Goal: Information Seeking & Learning: Learn about a topic

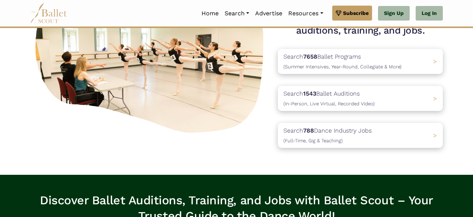
scroll to position [92, 0]
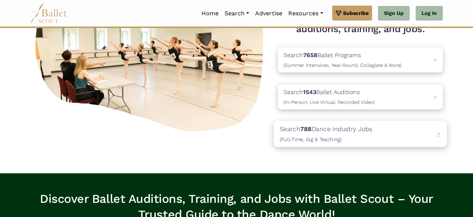
click at [312, 129] on b "788" at bounding box center [305, 128] width 11 height 7
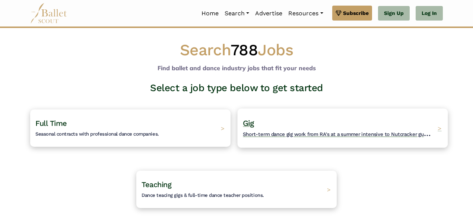
click at [302, 127] on h4 "Gig Short-term dance gig work from RA's at a summer intensive to Nutcracker gue…" at bounding box center [338, 128] width 191 height 20
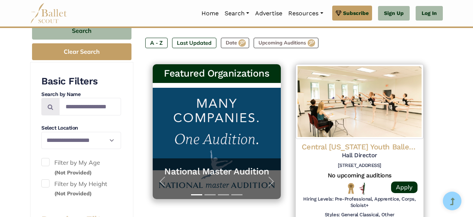
scroll to position [120, 0]
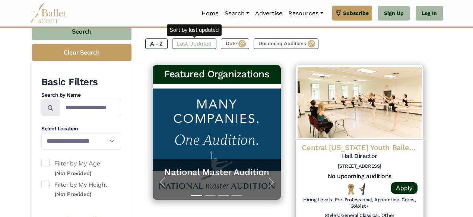
click at [199, 45] on label "Last Updated" at bounding box center [194, 43] width 44 height 10
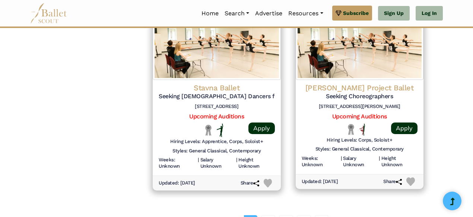
scroll to position [989, 0]
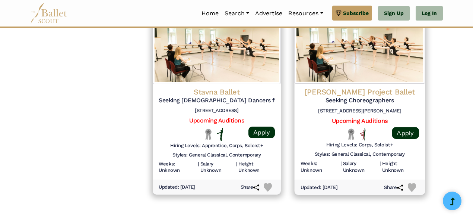
click at [343, 91] on h4 "Brockus Project Ballet" at bounding box center [359, 91] width 119 height 10
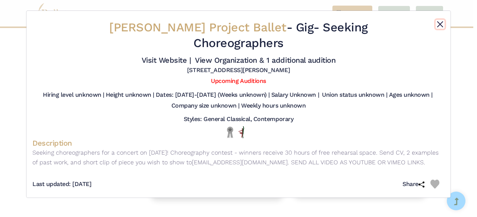
click at [441, 25] on button "Close" at bounding box center [440, 24] width 9 height 9
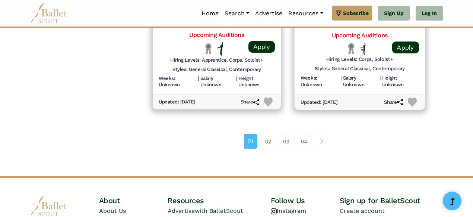
scroll to position [1081, 0]
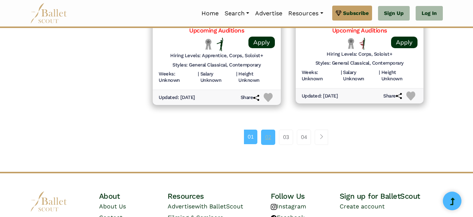
click at [270, 135] on link "02" at bounding box center [268, 136] width 14 height 15
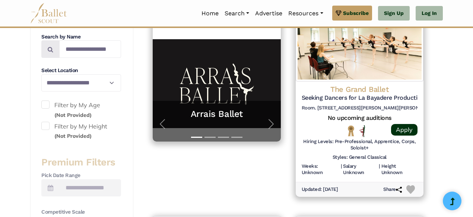
scroll to position [175, 0]
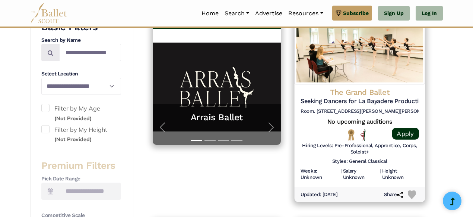
click at [365, 94] on h4 "The Grand Ballet" at bounding box center [359, 92] width 119 height 10
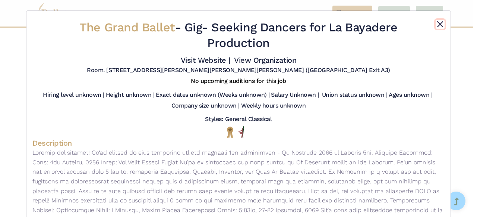
click at [439, 24] on button "Close" at bounding box center [440, 24] width 9 height 9
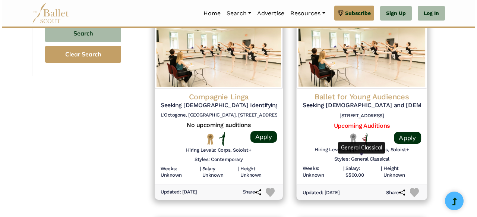
scroll to position [788, 0]
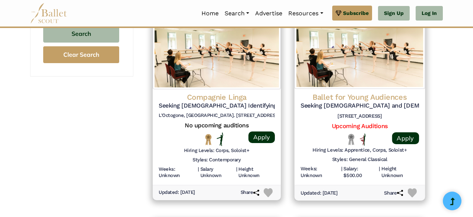
click at [375, 89] on div "Ballet for Young Audiences Seeking Male and Female Dancers for The Nutcracker 2…" at bounding box center [359, 137] width 130 height 96
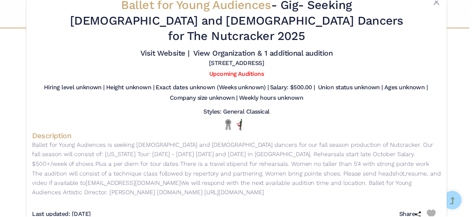
scroll to position [23, 0]
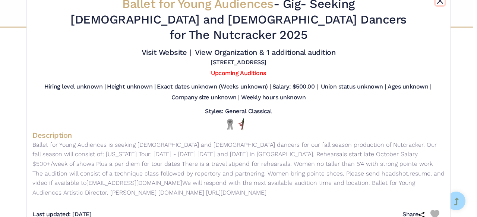
click at [439, 4] on button "Close" at bounding box center [440, 0] width 9 height 9
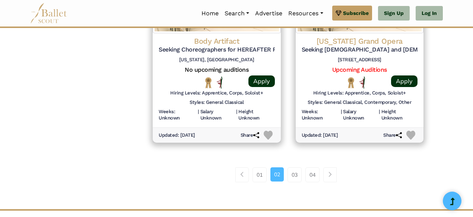
scroll to position [1079, 0]
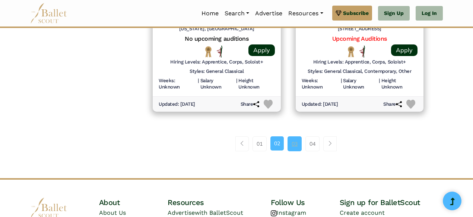
click at [292, 141] on link "03" at bounding box center [295, 143] width 14 height 15
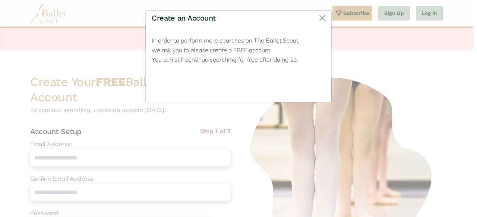
click at [306, 86] on button "Close" at bounding box center [311, 87] width 28 height 18
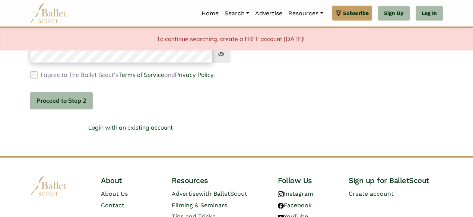
scroll to position [232, 0]
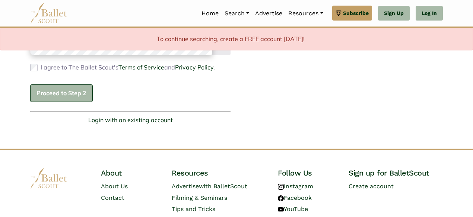
click at [79, 102] on button "Proceed to Step 2" at bounding box center [61, 93] width 63 height 18
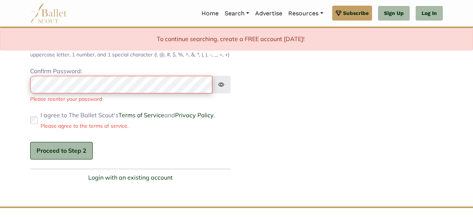
scroll to position [240, 0]
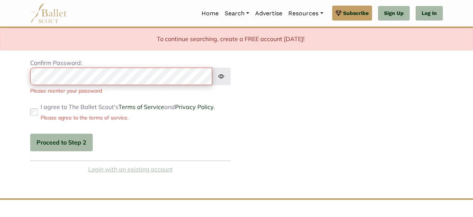
click at [121, 174] on link "Login with an existing account" at bounding box center [130, 169] width 85 height 10
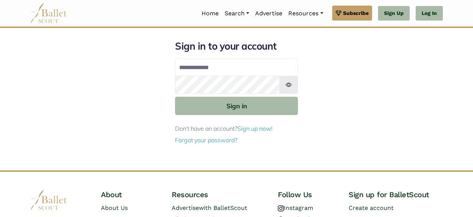
click at [203, 75] on input "Email address" at bounding box center [236, 68] width 123 height 18
type input "**********"
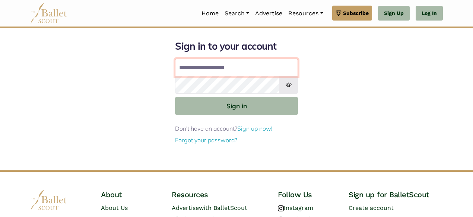
click at [175, 97] on button "Sign in" at bounding box center [236, 106] width 123 height 18
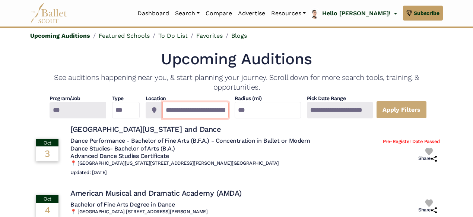
click at [172, 107] on input "**********" at bounding box center [196, 110] width 66 height 16
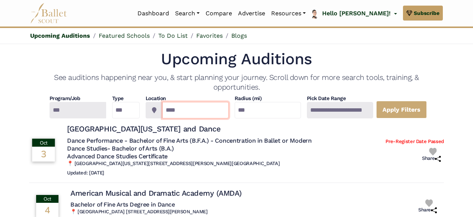
type input "*********"
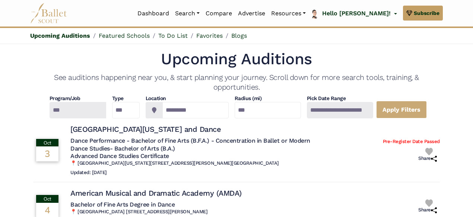
click at [346, 111] on div at bounding box center [340, 110] width 66 height 16
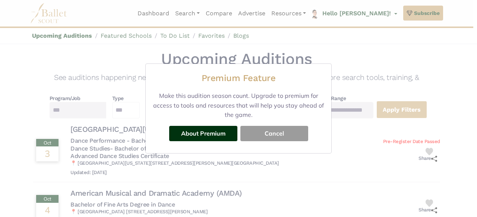
click at [272, 131] on button "Cancel" at bounding box center [274, 133] width 68 height 15
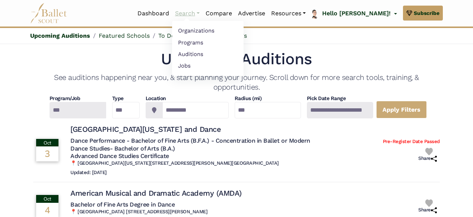
click at [203, 16] on link "Search" at bounding box center [187, 14] width 31 height 16
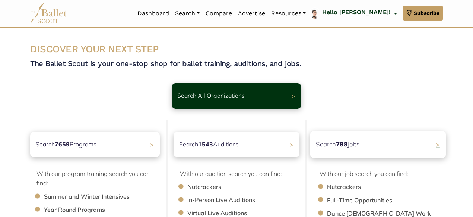
click at [359, 145] on p "Search 788 Jobs" at bounding box center [338, 144] width 44 height 10
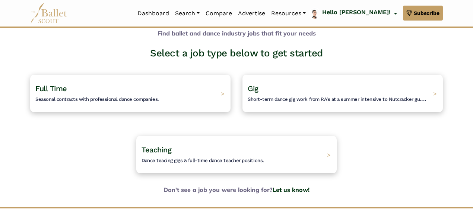
scroll to position [40, 0]
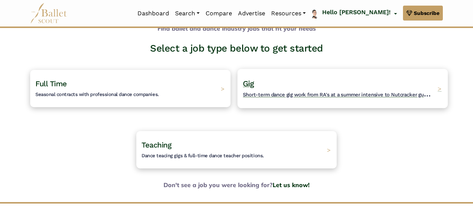
click at [263, 86] on h4 "Gig Short-term dance gig work from RA's at a summer intensive to Nutcracker gue…" at bounding box center [338, 88] width 191 height 20
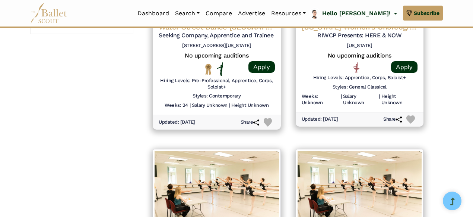
scroll to position [1141, 0]
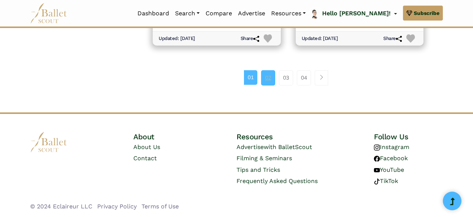
click at [274, 79] on link "02" at bounding box center [268, 77] width 14 height 15
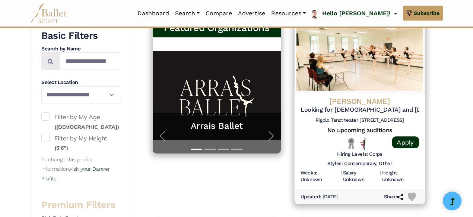
scroll to position [171, 0]
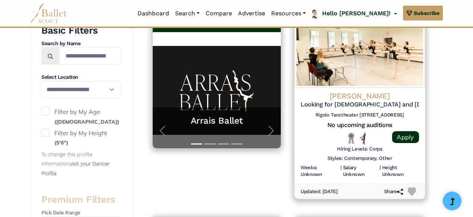
click at [355, 85] on img at bounding box center [359, 50] width 130 height 76
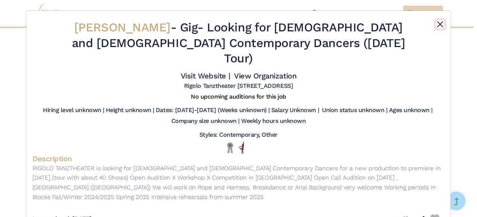
click at [439, 22] on button "Close" at bounding box center [440, 24] width 9 height 9
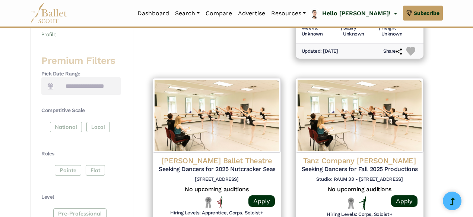
scroll to position [0, 0]
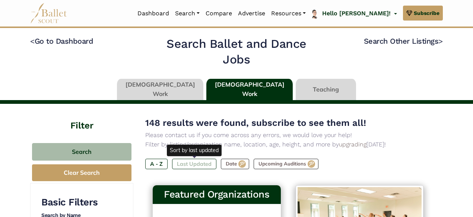
click at [183, 166] on label "Last Updated" at bounding box center [194, 163] width 44 height 10
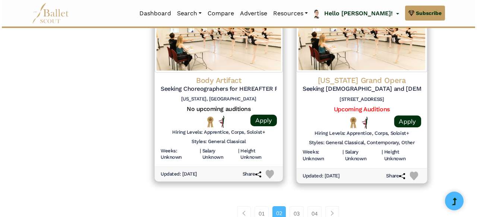
scroll to position [1009, 0]
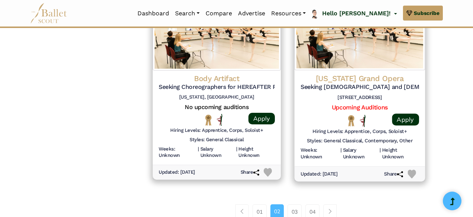
click at [347, 80] on h4 "[US_STATE] Grand Opera" at bounding box center [359, 78] width 119 height 10
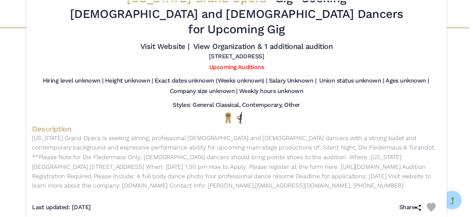
scroll to position [0, 0]
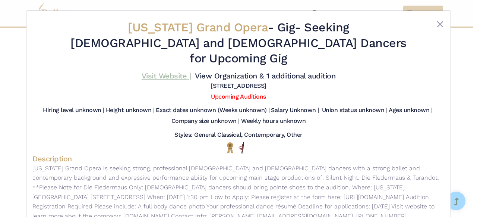
click at [165, 71] on link "Visit Website |" at bounding box center [167, 75] width 50 height 9
click at [437, 25] on button "Close" at bounding box center [440, 24] width 9 height 9
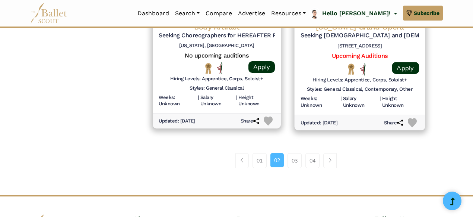
scroll to position [1065, 0]
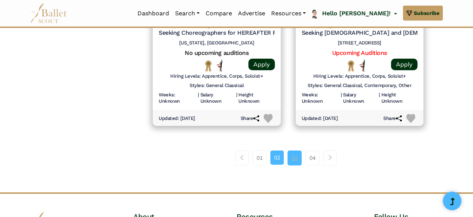
click at [294, 155] on link "03" at bounding box center [295, 157] width 14 height 15
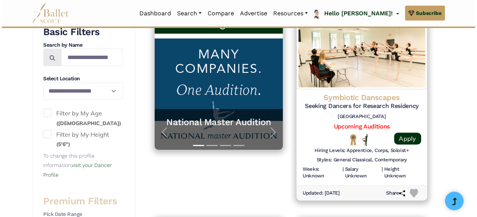
scroll to position [170, 0]
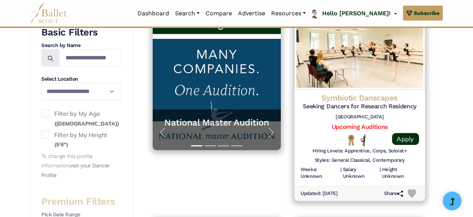
click at [361, 101] on h4 "Symbiotic Danscapes" at bounding box center [359, 97] width 119 height 10
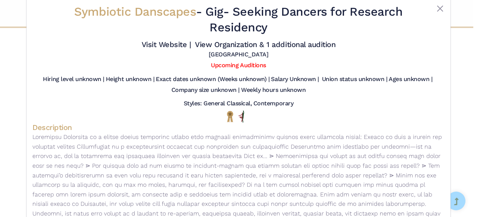
scroll to position [0, 0]
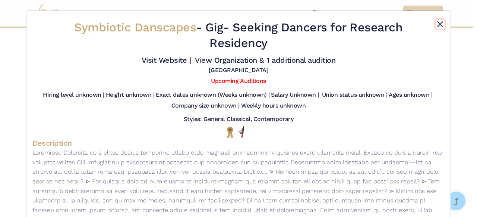
click at [438, 25] on button "Close" at bounding box center [440, 24] width 9 height 9
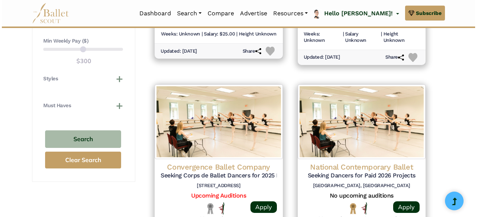
scroll to position [731, 0]
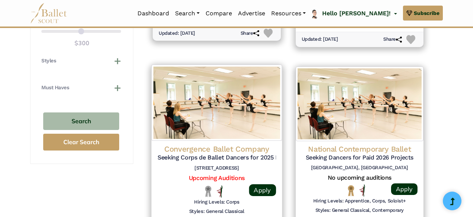
click at [221, 149] on h4 "Convergence Ballet Company" at bounding box center [217, 148] width 119 height 10
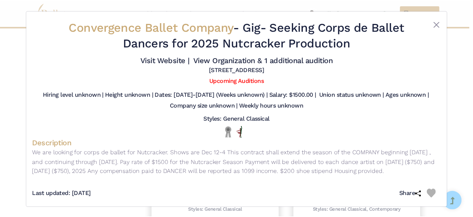
scroll to position [1, 0]
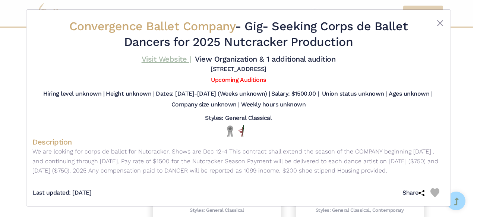
click at [164, 57] on link "Visit Website |" at bounding box center [167, 58] width 50 height 9
click at [436, 20] on button "Close" at bounding box center [440, 23] width 9 height 9
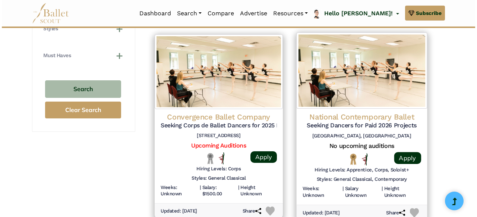
scroll to position [764, 0]
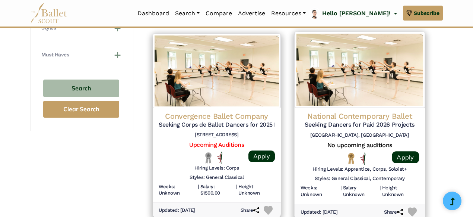
click at [360, 116] on h4 "National Contemporary Ballet" at bounding box center [359, 116] width 119 height 10
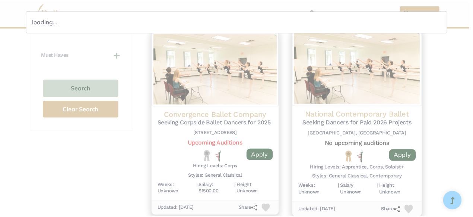
scroll to position [0, 0]
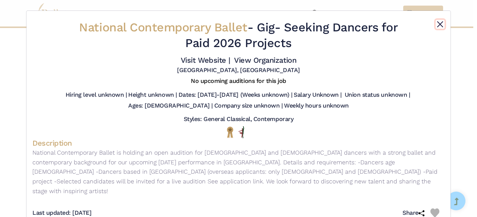
click at [437, 24] on button "Close" at bounding box center [440, 24] width 9 height 9
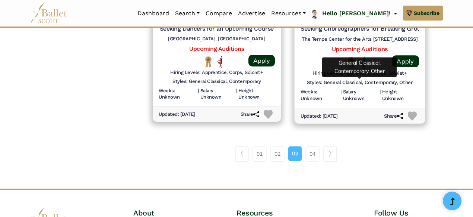
scroll to position [1064, 0]
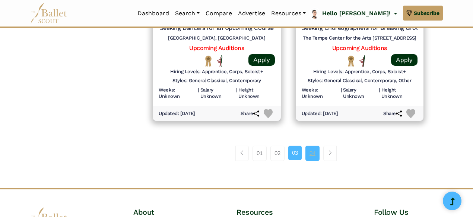
click at [314, 152] on link "04" at bounding box center [313, 152] width 14 height 15
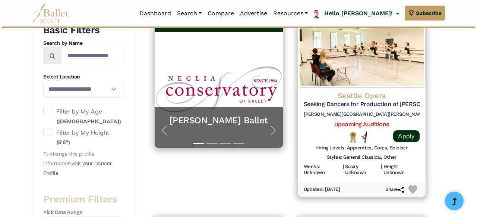
scroll to position [171, 0]
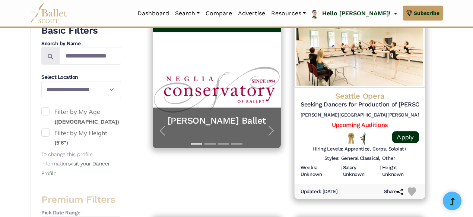
click at [353, 101] on h5 "Seeking Dancers for Production of [PERSON_NAME]" at bounding box center [359, 105] width 119 height 8
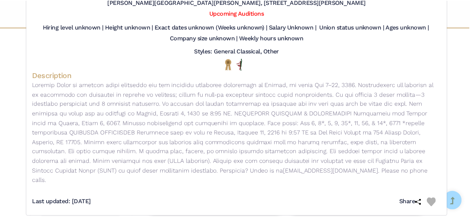
scroll to position [0, 0]
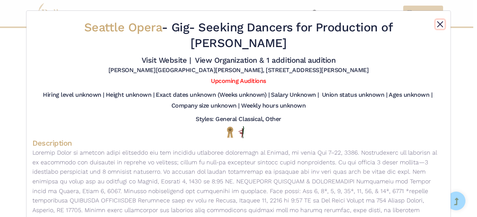
click at [438, 22] on button "Close" at bounding box center [440, 24] width 9 height 9
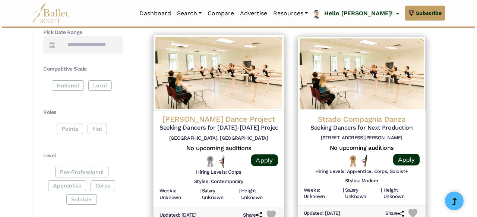
scroll to position [359, 0]
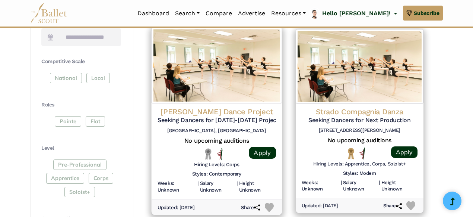
click at [211, 110] on h4 "Boykin Dance Project" at bounding box center [217, 112] width 119 height 10
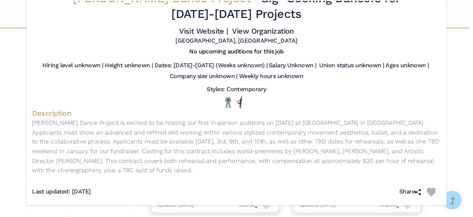
scroll to position [0, 0]
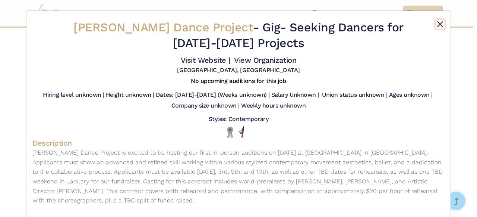
click at [436, 23] on button "Close" at bounding box center [440, 24] width 9 height 9
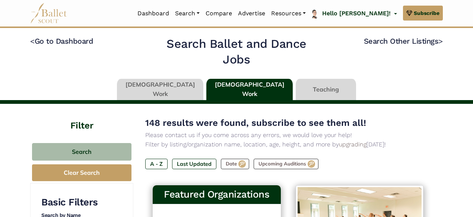
click at [156, 93] on link at bounding box center [160, 89] width 86 height 21
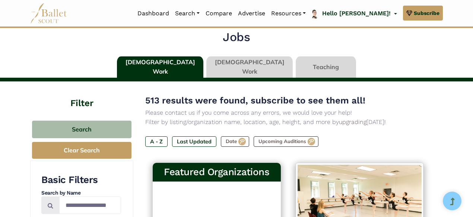
scroll to position [29, 0]
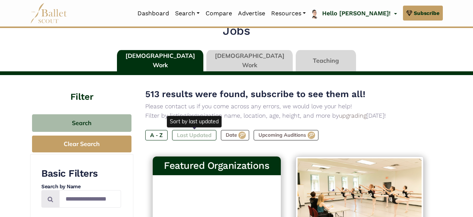
click at [199, 133] on label "Last Updated" at bounding box center [194, 135] width 44 height 10
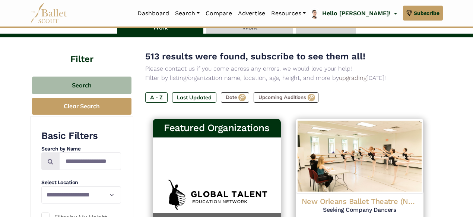
scroll to position [89, 0]
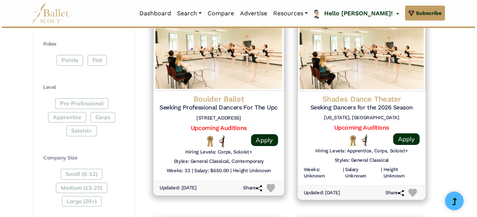
scroll to position [372, 0]
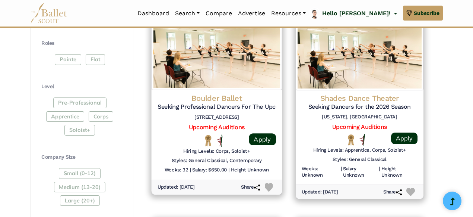
click at [213, 94] on h4 "Boulder Ballet" at bounding box center [217, 98] width 119 height 10
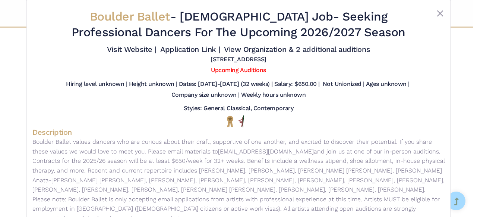
scroll to position [0, 0]
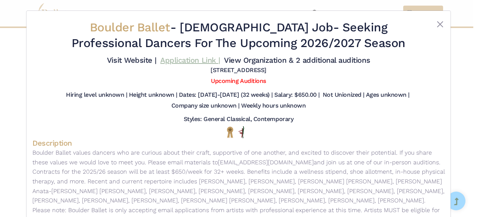
click at [196, 59] on link "Application Link |" at bounding box center [190, 60] width 60 height 9
click at [436, 25] on button "Close" at bounding box center [440, 24] width 9 height 9
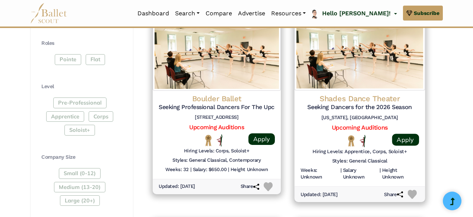
click at [369, 100] on h4 "Shades Dance Theater" at bounding box center [359, 99] width 119 height 10
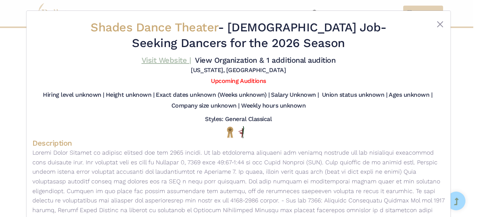
click at [174, 61] on link "Visit Website |" at bounding box center [167, 60] width 50 height 9
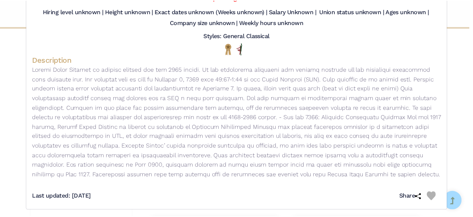
scroll to position [87, 0]
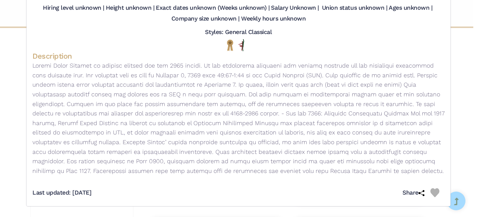
click at [460, 71] on div "Shades Dance Theater - [DEMOGRAPHIC_DATA] Job - Seeking Dancers for the 2026 Se…" at bounding box center [238, 108] width 477 height 217
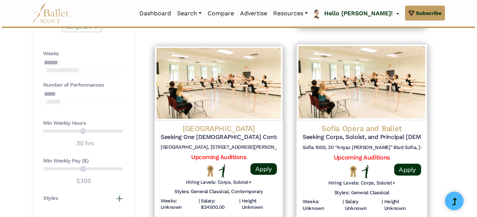
scroll to position [561, 0]
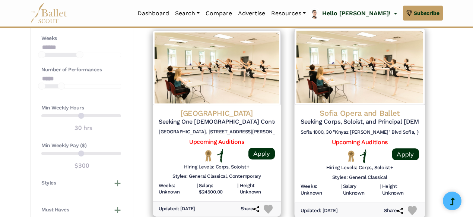
click at [360, 112] on h4 "Sofia Opera and Ballet" at bounding box center [359, 113] width 119 height 10
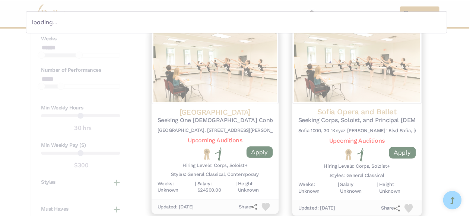
scroll to position [0, 0]
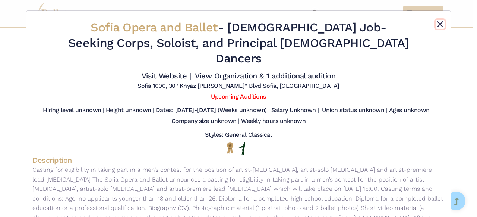
click at [436, 25] on button "Close" at bounding box center [440, 24] width 9 height 9
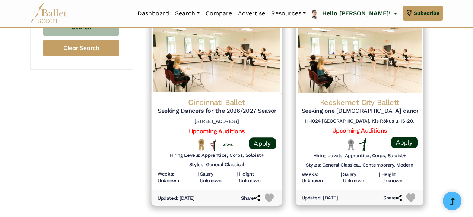
scroll to position [774, 0]
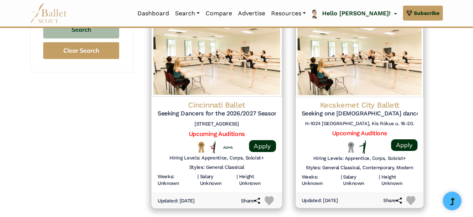
click at [223, 99] on div "Cincinnati Ballet Seeking Dancers for the 2026/2027 Season 1555 Central Pkwy, C…" at bounding box center [217, 145] width 130 height 96
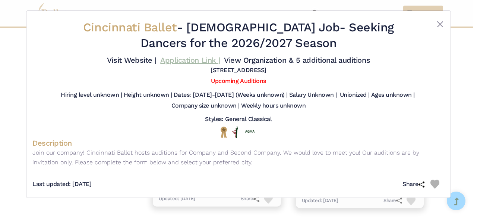
click at [172, 63] on link "Application Link |" at bounding box center [190, 60] width 60 height 9
click at [438, 23] on button "Close" at bounding box center [440, 24] width 9 height 9
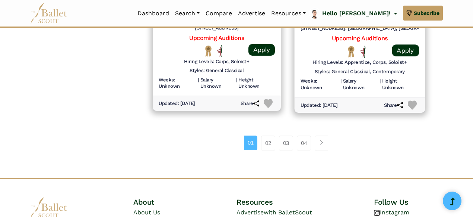
scroll to position [1086, 0]
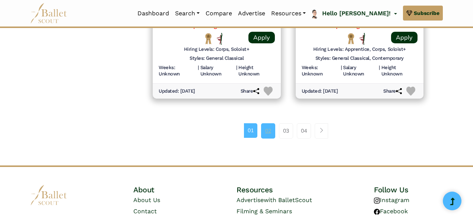
click at [267, 133] on link "02" at bounding box center [268, 130] width 14 height 15
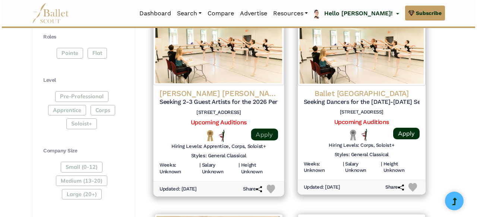
scroll to position [379, 0]
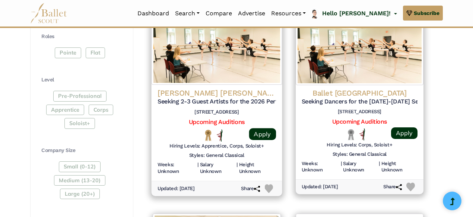
click at [209, 91] on h4 "[PERSON_NAME] [PERSON_NAME] Dance Company" at bounding box center [217, 93] width 119 height 10
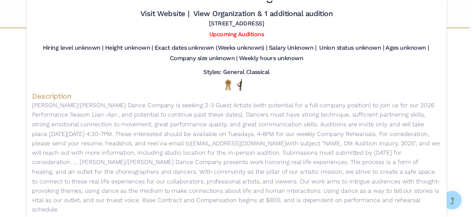
scroll to position [0, 0]
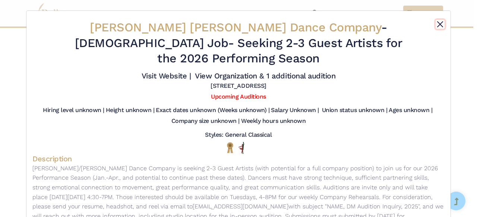
click at [436, 24] on button "Close" at bounding box center [440, 24] width 9 height 9
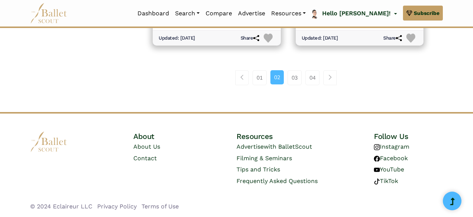
scroll to position [1141, 0]
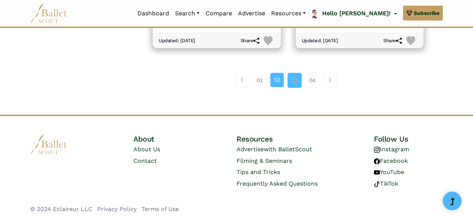
click at [299, 82] on link "03" at bounding box center [295, 80] width 14 height 15
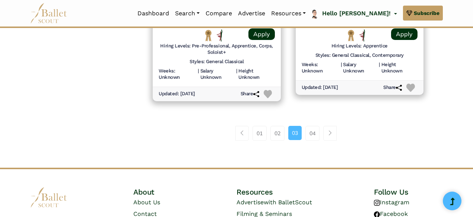
scroll to position [1106, 0]
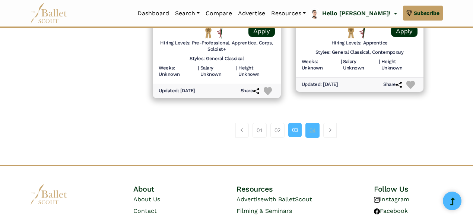
click at [316, 131] on link "04" at bounding box center [313, 130] width 14 height 15
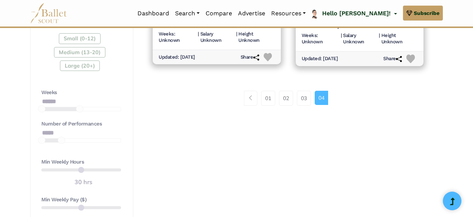
scroll to position [490, 0]
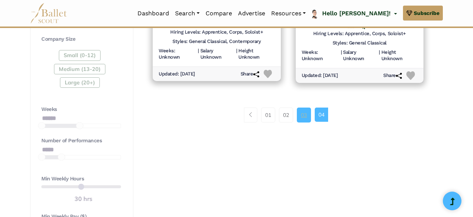
click at [303, 117] on link "03" at bounding box center [304, 114] width 14 height 15
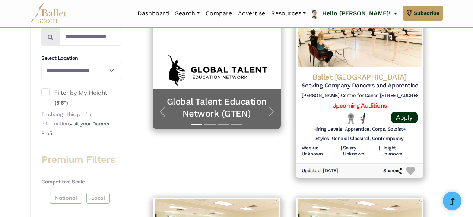
scroll to position [191, 0]
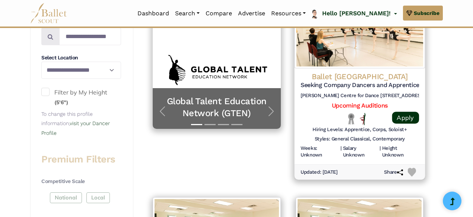
click at [345, 81] on h5 "Seeking Company Dancers and Apprentices for the 26/27 Season" at bounding box center [359, 85] width 119 height 8
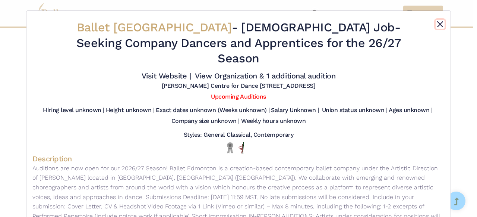
click at [436, 22] on button "Close" at bounding box center [440, 24] width 9 height 9
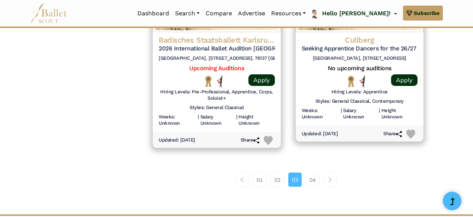
scroll to position [1161, 0]
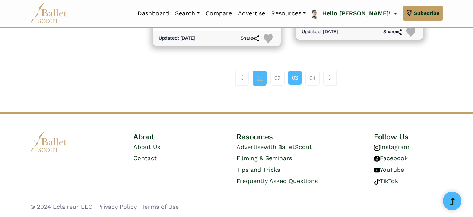
click at [259, 81] on link "01" at bounding box center [260, 77] width 14 height 15
